Goal: Task Accomplishment & Management: Complete application form

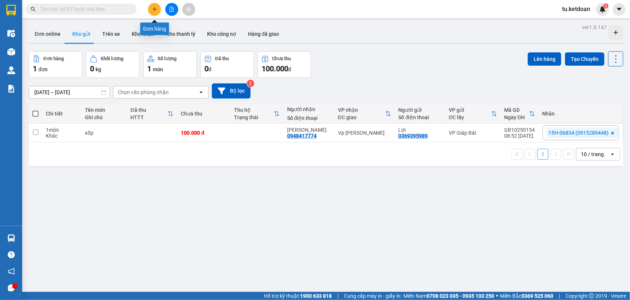
click at [152, 7] on icon "plus" at bounding box center [154, 9] width 5 height 5
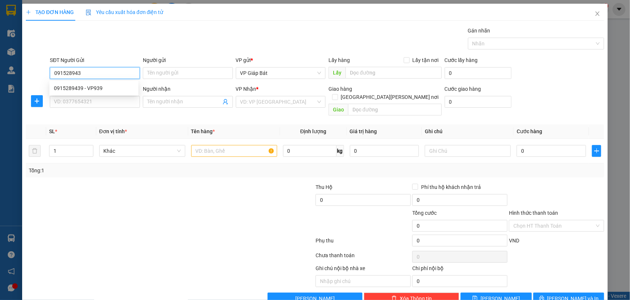
type input "0915289439"
drag, startPoint x: 100, startPoint y: 86, endPoint x: 100, endPoint y: 94, distance: 8.5
click at [100, 89] on div "0915289439 - VP939" at bounding box center [94, 88] width 80 height 8
type input "VP939"
type input "0915289439"
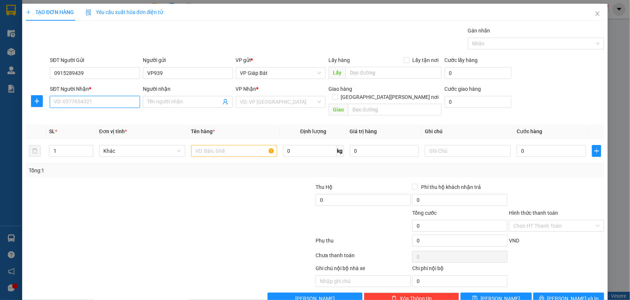
drag, startPoint x: 98, startPoint y: 98, endPoint x: 101, endPoint y: 96, distance: 3.8
click at [98, 98] on input "SĐT Người Nhận *" at bounding box center [95, 102] width 90 height 12
type input "0989376480"
click at [74, 116] on div "0989376480 - nbhg" at bounding box center [94, 117] width 80 height 8
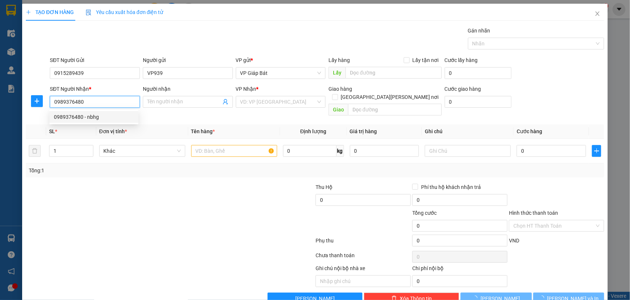
type input "nbhg"
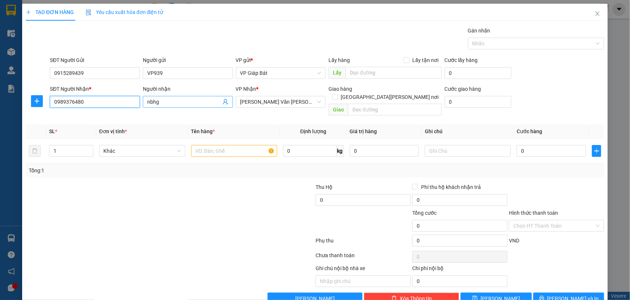
type input "0989376480"
click at [181, 100] on input "nbhg" at bounding box center [184, 102] width 74 height 8
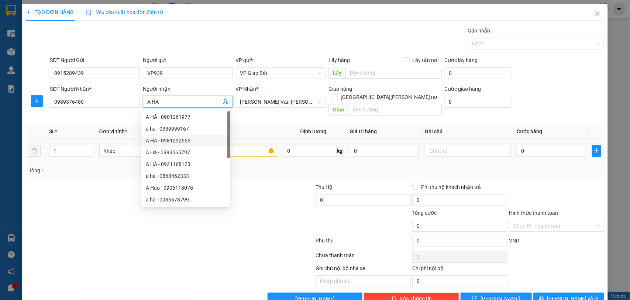
type input "A HÀ"
click at [256, 145] on input "text" at bounding box center [234, 151] width 86 height 12
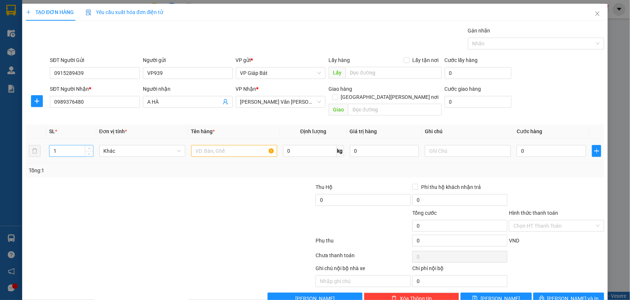
click at [77, 145] on input "1" at bounding box center [71, 150] width 44 height 11
type input "7"
drag, startPoint x: 219, startPoint y: 147, endPoint x: 223, endPoint y: 146, distance: 3.7
click at [221, 146] on input "text" at bounding box center [234, 151] width 86 height 12
type input "6 thùng + 1 lon"
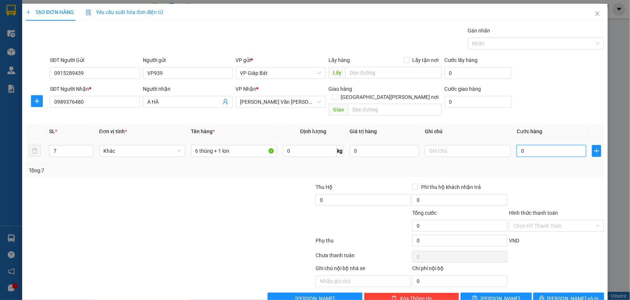
click at [522, 145] on input "0" at bounding box center [550, 151] width 69 height 12
type input "1"
type input "15"
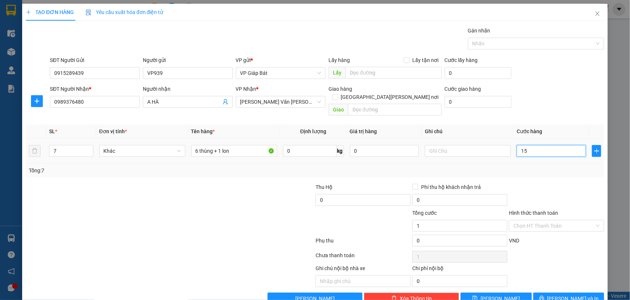
type input "15"
type input "150"
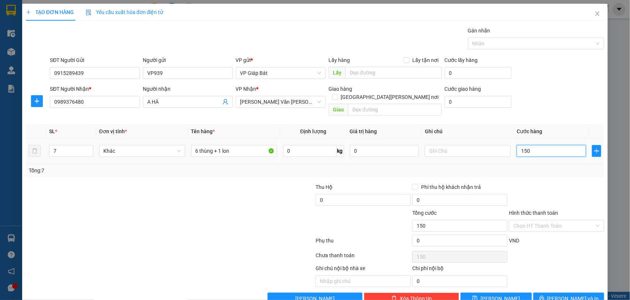
type input "1.500"
type input "15.000"
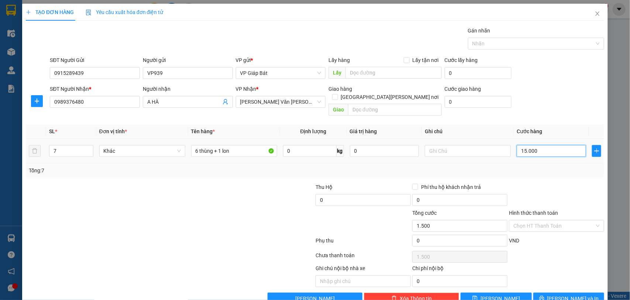
type input "15.000"
type input "150.000"
click at [495, 44] on div at bounding box center [532, 43] width 125 height 9
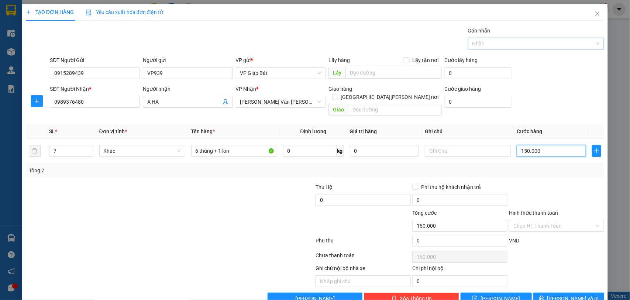
type input "150.000"
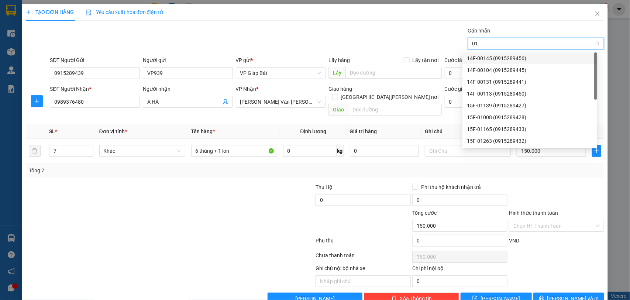
type input "012"
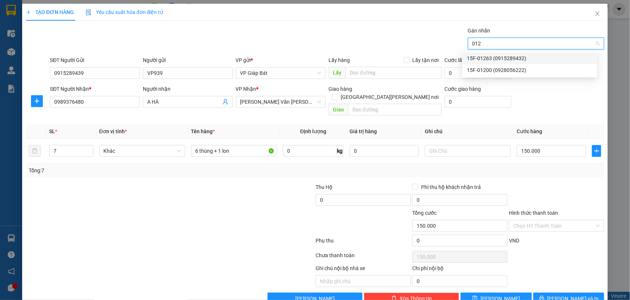
click at [492, 59] on div "15F-01263 (0915289432)" at bounding box center [530, 58] width 126 height 8
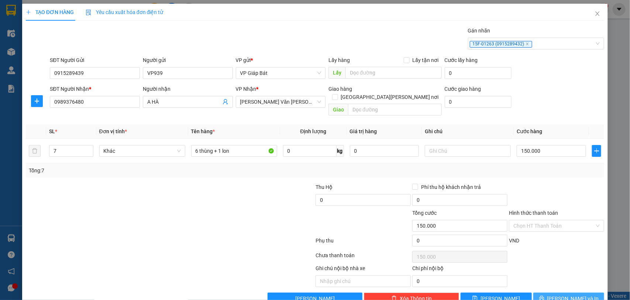
click at [544, 295] on icon "printer" at bounding box center [541, 297] width 5 height 5
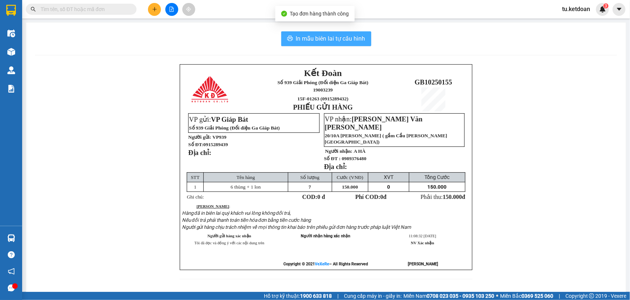
click at [317, 39] on span "In mẫu biên lai tự cấu hình" at bounding box center [330, 38] width 69 height 9
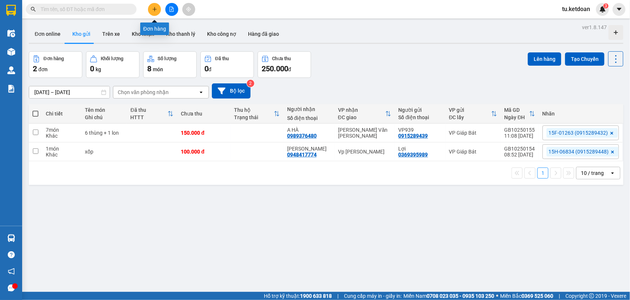
click at [152, 7] on icon "plus" at bounding box center [154, 9] width 5 height 5
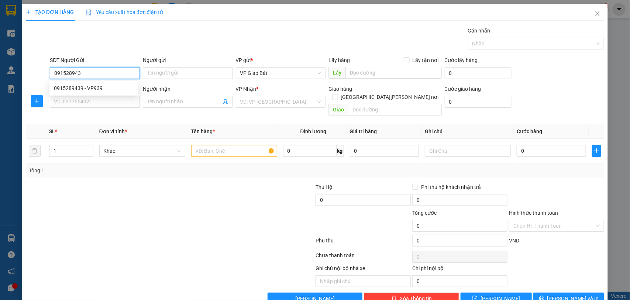
type input "0915289439"
drag, startPoint x: 95, startPoint y: 87, endPoint x: 103, endPoint y: 86, distance: 8.2
click at [96, 87] on div "0915289439 - VP939" at bounding box center [94, 88] width 80 height 8
type input "VP939"
type input "0915289439"
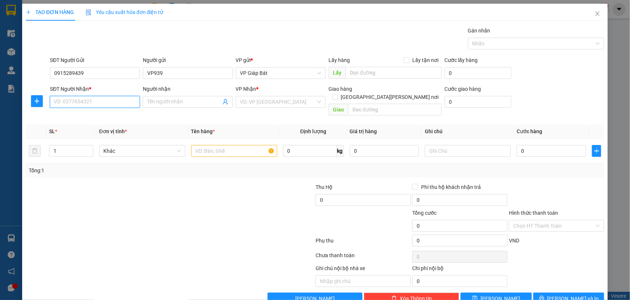
click at [82, 104] on input "SĐT Người Nhận *" at bounding box center [95, 102] width 90 height 12
type input "0389698555"
click at [172, 98] on input "Người nhận" at bounding box center [184, 102] width 74 height 8
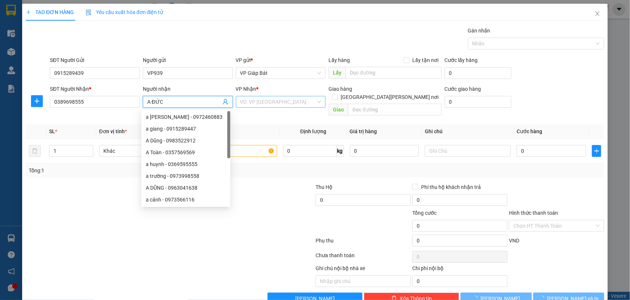
type input "A ĐỨC"
click at [294, 104] on input "search" at bounding box center [278, 101] width 76 height 11
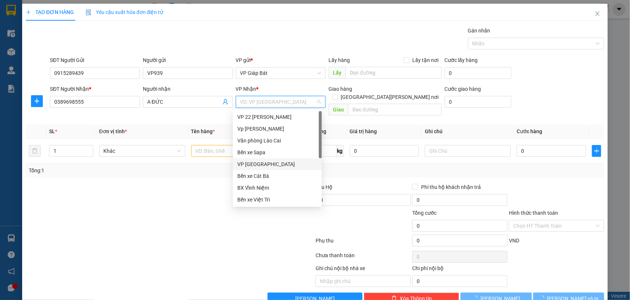
scroll to position [70, 0]
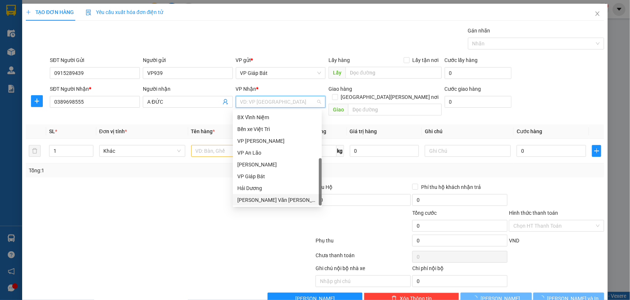
click at [269, 196] on div "[PERSON_NAME] Văn [PERSON_NAME]" at bounding box center [277, 200] width 80 height 8
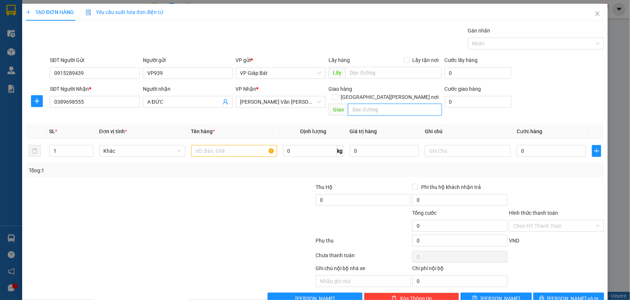
click at [360, 104] on input "text" at bounding box center [395, 110] width 94 height 12
type input "132 [PERSON_NAME]"
click at [238, 145] on input "text" at bounding box center [234, 151] width 86 height 12
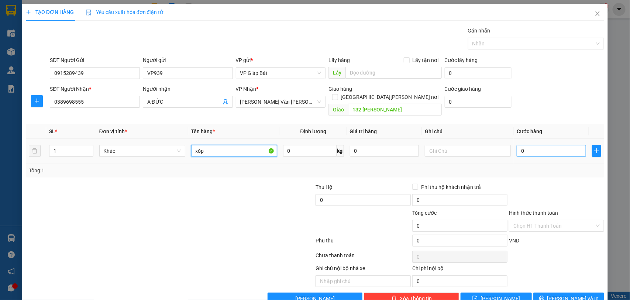
type input "xốp"
click at [539, 145] on input "0" at bounding box center [550, 151] width 69 height 12
type input "5"
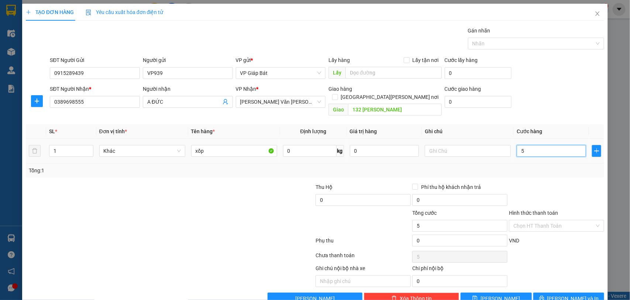
type input "50"
type input "500"
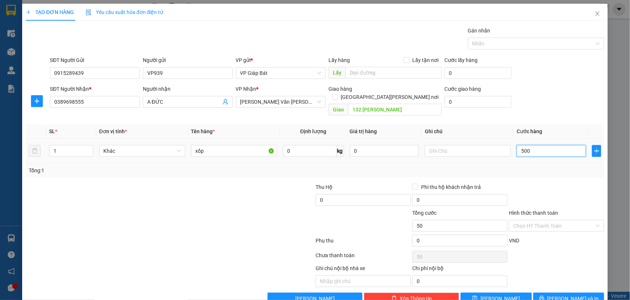
type input "500"
type input "5.000"
type input "50.000"
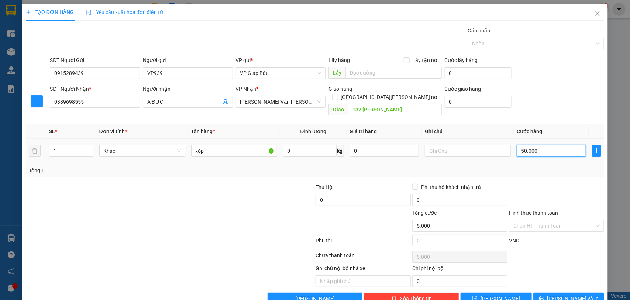
type input "50.000"
click at [531, 45] on div at bounding box center [532, 43] width 125 height 9
type input "50.000"
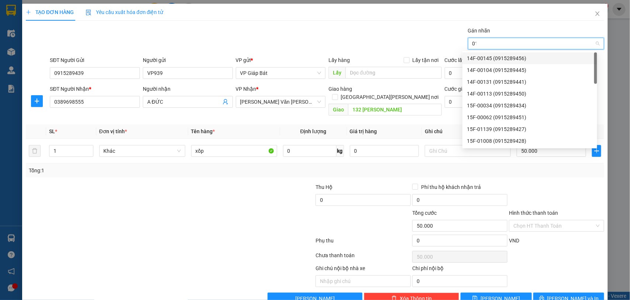
type input "012"
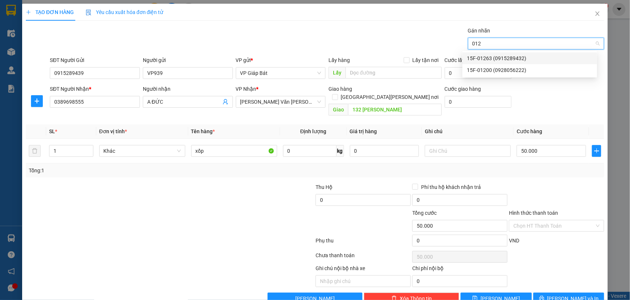
click at [511, 56] on div "15F-01263 (0915289432)" at bounding box center [530, 58] width 126 height 8
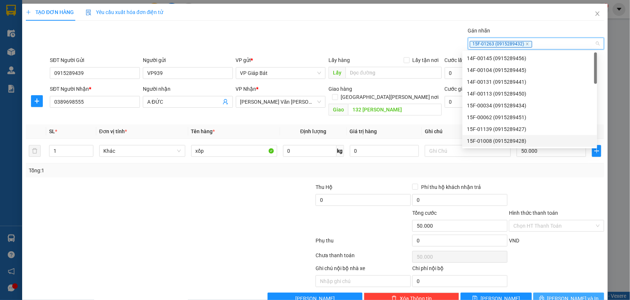
click at [555, 297] on button "[PERSON_NAME] và In" at bounding box center [568, 298] width 71 height 12
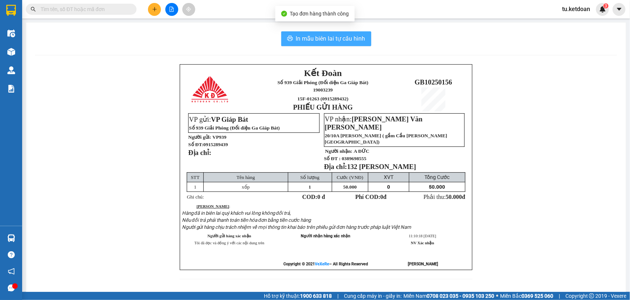
click at [322, 39] on span "In mẫu biên lai tự cấu hình" at bounding box center [330, 38] width 69 height 9
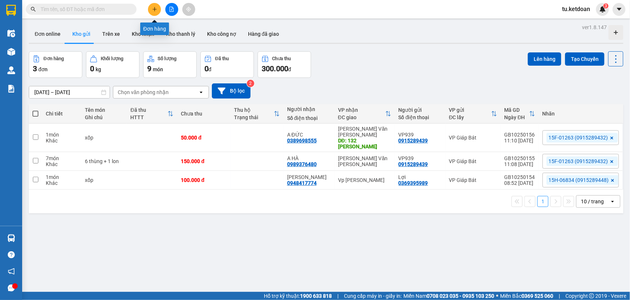
click at [156, 8] on icon "plus" at bounding box center [154, 9] width 5 height 5
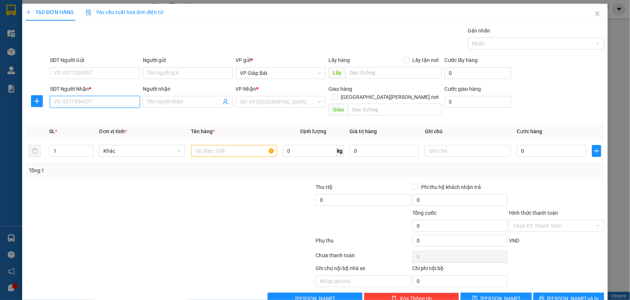
click at [124, 104] on input "SĐT Người Nhận *" at bounding box center [95, 102] width 90 height 12
type input "0978699450"
click at [94, 118] on div "0978699450 - [PERSON_NAME]" at bounding box center [94, 117] width 80 height 8
type input "Huyền"
type input "96 [PERSON_NAME] ĐỨC [PERSON_NAME]"
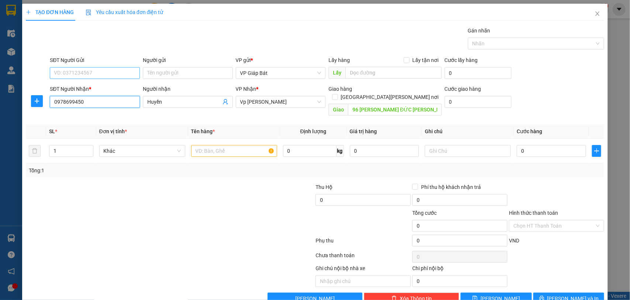
type input "0978699450"
click at [104, 68] on input "SĐT Người Gửi" at bounding box center [95, 73] width 90 height 12
type input "0915289439"
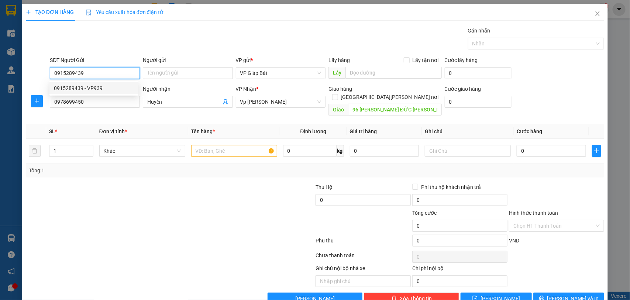
click at [98, 89] on div "0915289439 - VP939" at bounding box center [94, 88] width 80 height 8
type input "VP939"
type input "0915289439"
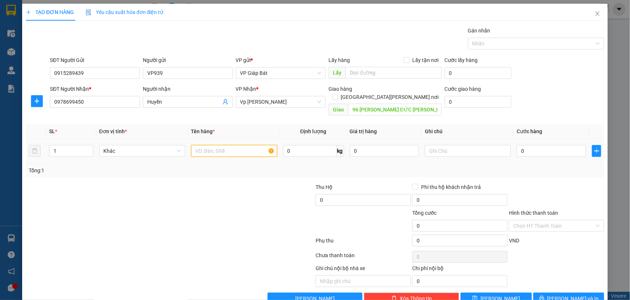
click at [222, 145] on input "text" at bounding box center [234, 151] width 86 height 12
type input "bọc nilon"
click at [533, 145] on input "0" at bounding box center [550, 151] width 69 height 12
type input "5"
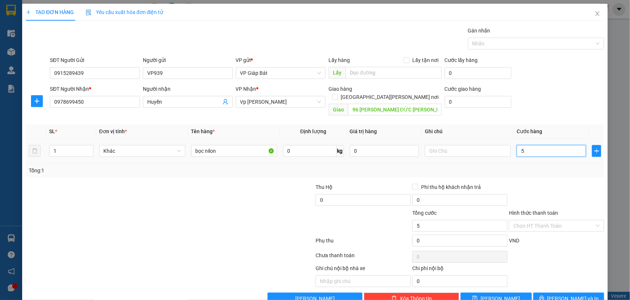
type input "5"
type input "50"
type input "500"
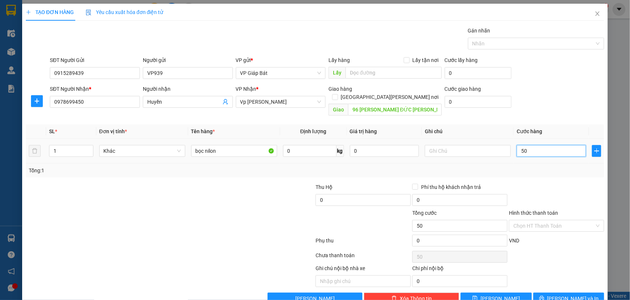
type input "500"
type input "5.000"
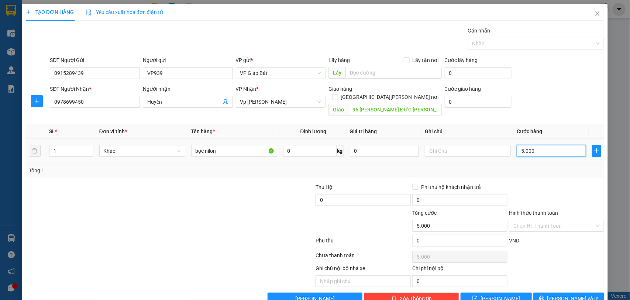
type input "50.000"
click at [594, 14] on icon "close" at bounding box center [597, 14] width 6 height 6
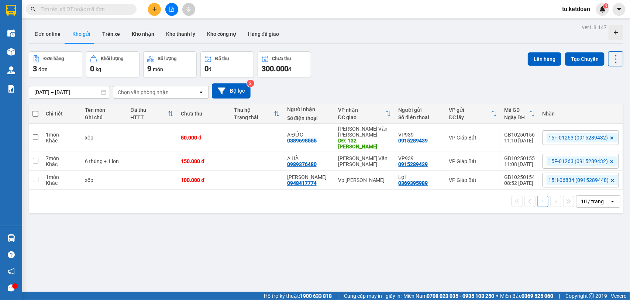
click at [96, 4] on span at bounding box center [81, 9] width 111 height 11
click at [95, 10] on input "text" at bounding box center [84, 9] width 87 height 8
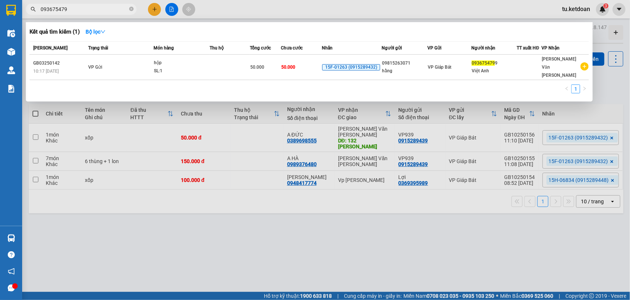
type input "0936754799"
drag, startPoint x: 129, startPoint y: 7, endPoint x: 150, endPoint y: 11, distance: 21.6
click at [129, 6] on span at bounding box center [131, 9] width 4 height 7
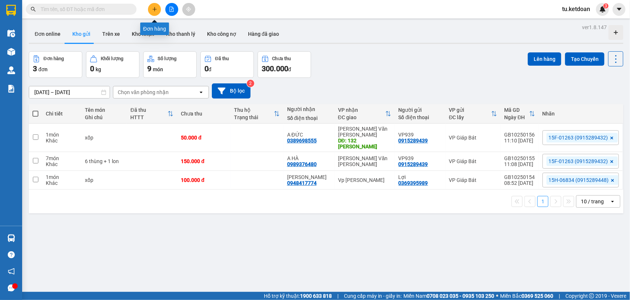
click at [153, 10] on icon "plus" at bounding box center [154, 9] width 5 height 5
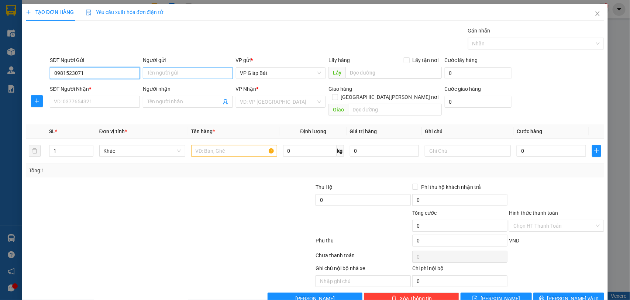
type input "0981523071"
click at [162, 71] on input "Người gửi" at bounding box center [188, 73] width 90 height 12
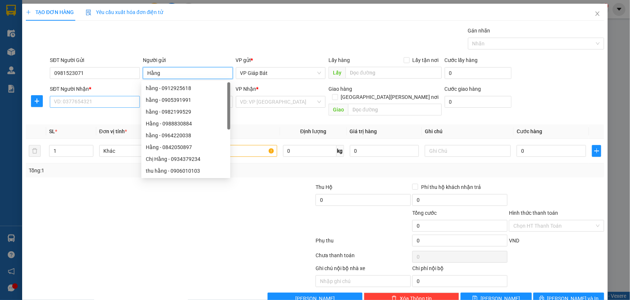
type input "Hằng"
click at [94, 104] on input "SĐT Người Nhận *" at bounding box center [95, 102] width 90 height 12
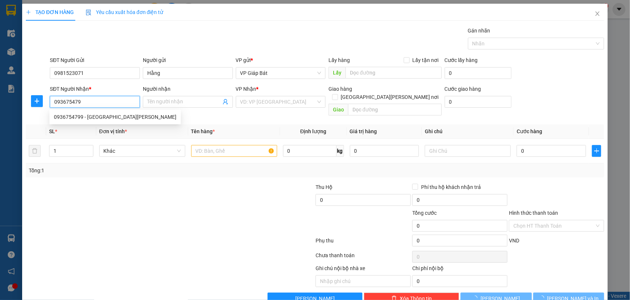
type input "0936754799"
click at [94, 113] on div "0936754799 - [GEOGRAPHIC_DATA][PERSON_NAME]" at bounding box center [115, 117] width 122 height 8
type input "Việt Anh"
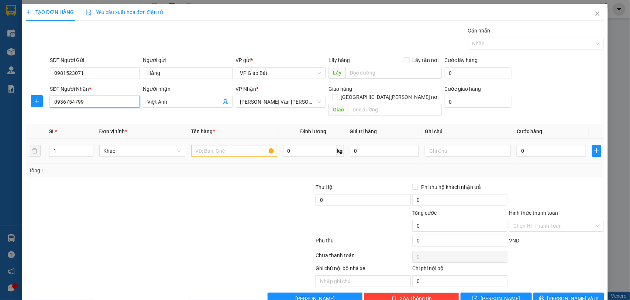
type input "0936754799"
click at [233, 145] on input "text" at bounding box center [234, 151] width 86 height 12
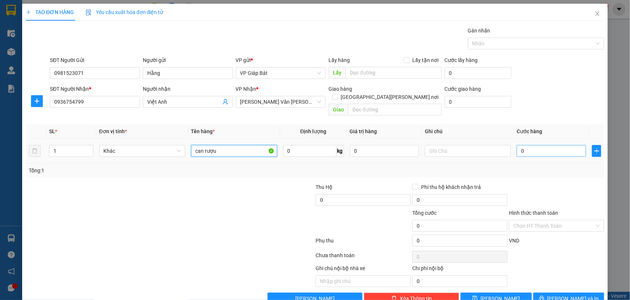
type input "can rượu"
click at [544, 145] on input "0" at bounding box center [550, 151] width 69 height 12
type input "5"
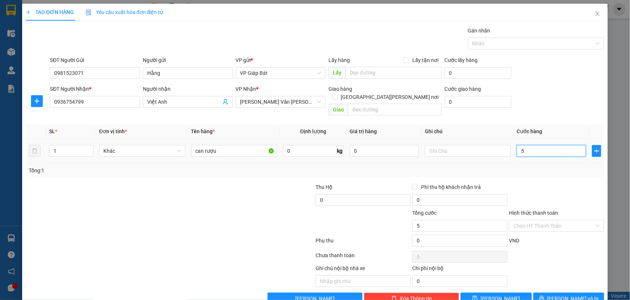
type input "50"
type input "500"
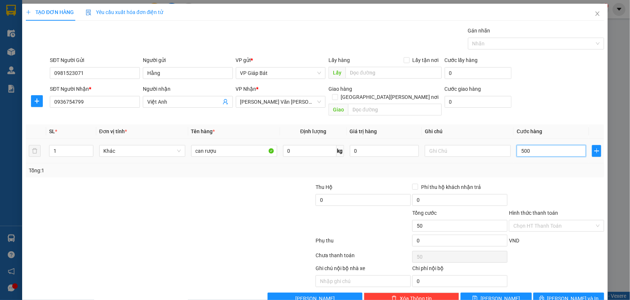
type input "500"
type input "5.000"
type input "50.000"
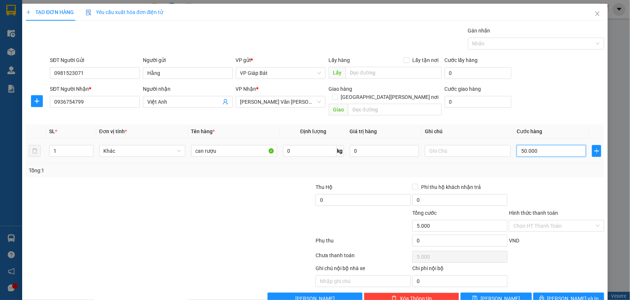
type input "50.000"
click at [498, 41] on div at bounding box center [532, 43] width 125 height 9
type input "50.000"
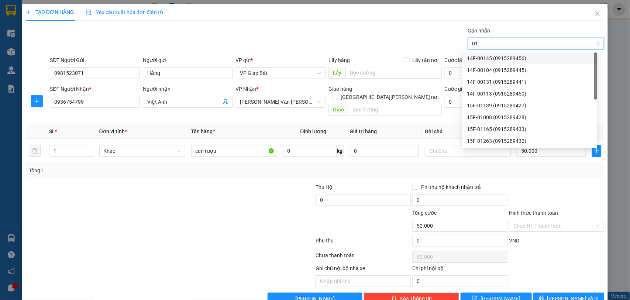
type input "012"
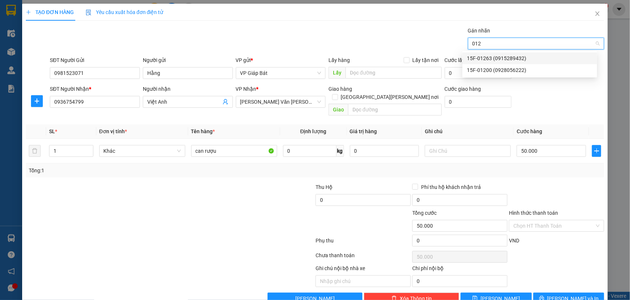
click at [495, 55] on div "15F-01263 (0915289432)" at bounding box center [530, 58] width 126 height 8
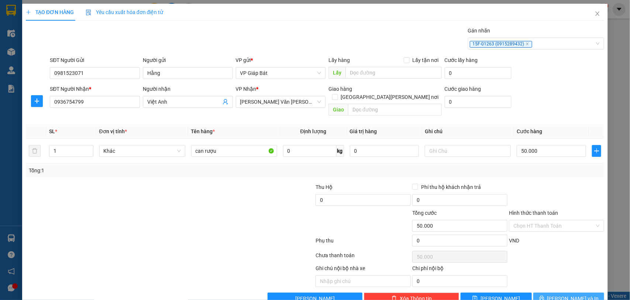
click at [544, 295] on icon "printer" at bounding box center [541, 297] width 5 height 5
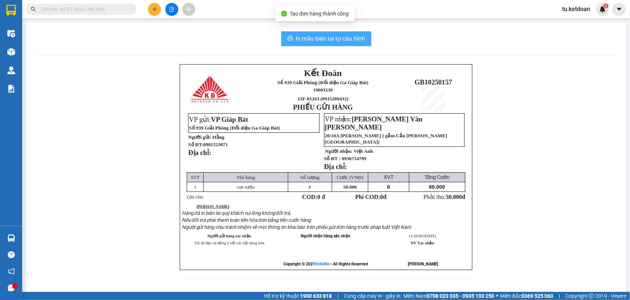
click at [325, 35] on span "In mẫu biên lai tự cấu hình" at bounding box center [330, 38] width 69 height 9
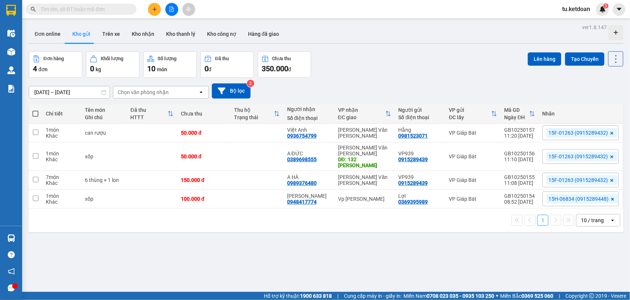
click at [85, 91] on input "[DATE] – [DATE]" at bounding box center [69, 92] width 80 height 12
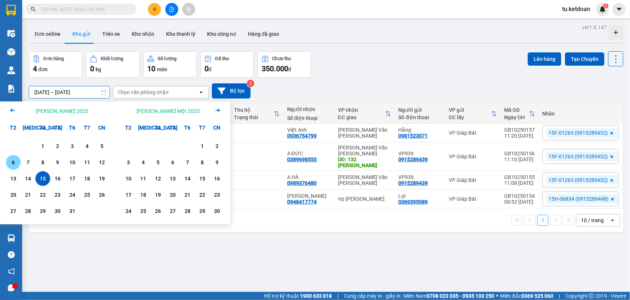
click at [10, 161] on div "6" at bounding box center [13, 162] width 10 height 9
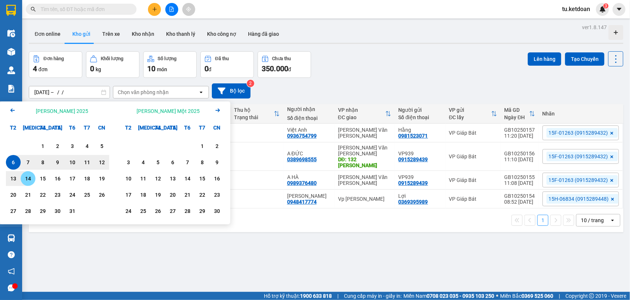
click at [30, 181] on div "14" at bounding box center [28, 178] width 10 height 9
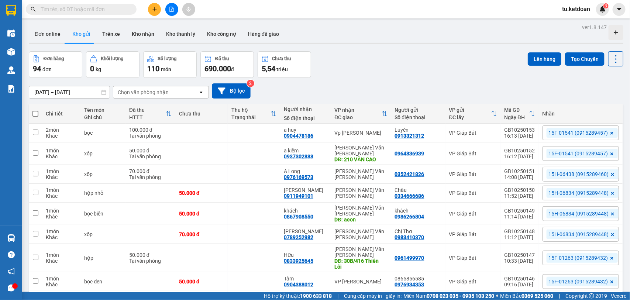
click at [82, 94] on input "[DATE] – [DATE]" at bounding box center [69, 92] width 80 height 12
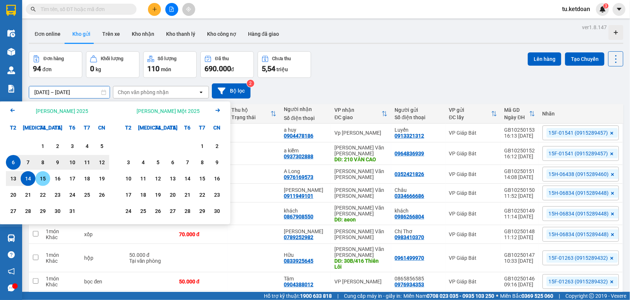
click at [45, 178] on div "15" at bounding box center [43, 178] width 10 height 9
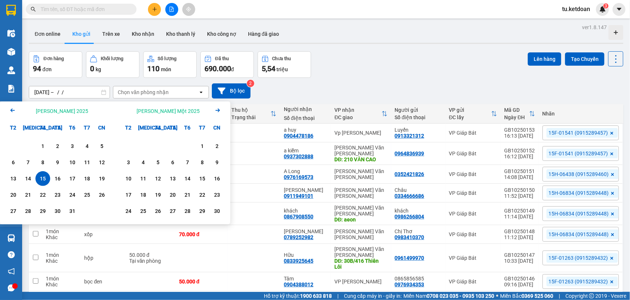
click at [45, 178] on div "15" at bounding box center [43, 178] width 10 height 9
type input "[DATE] – [DATE]"
